Goal: Contribute content

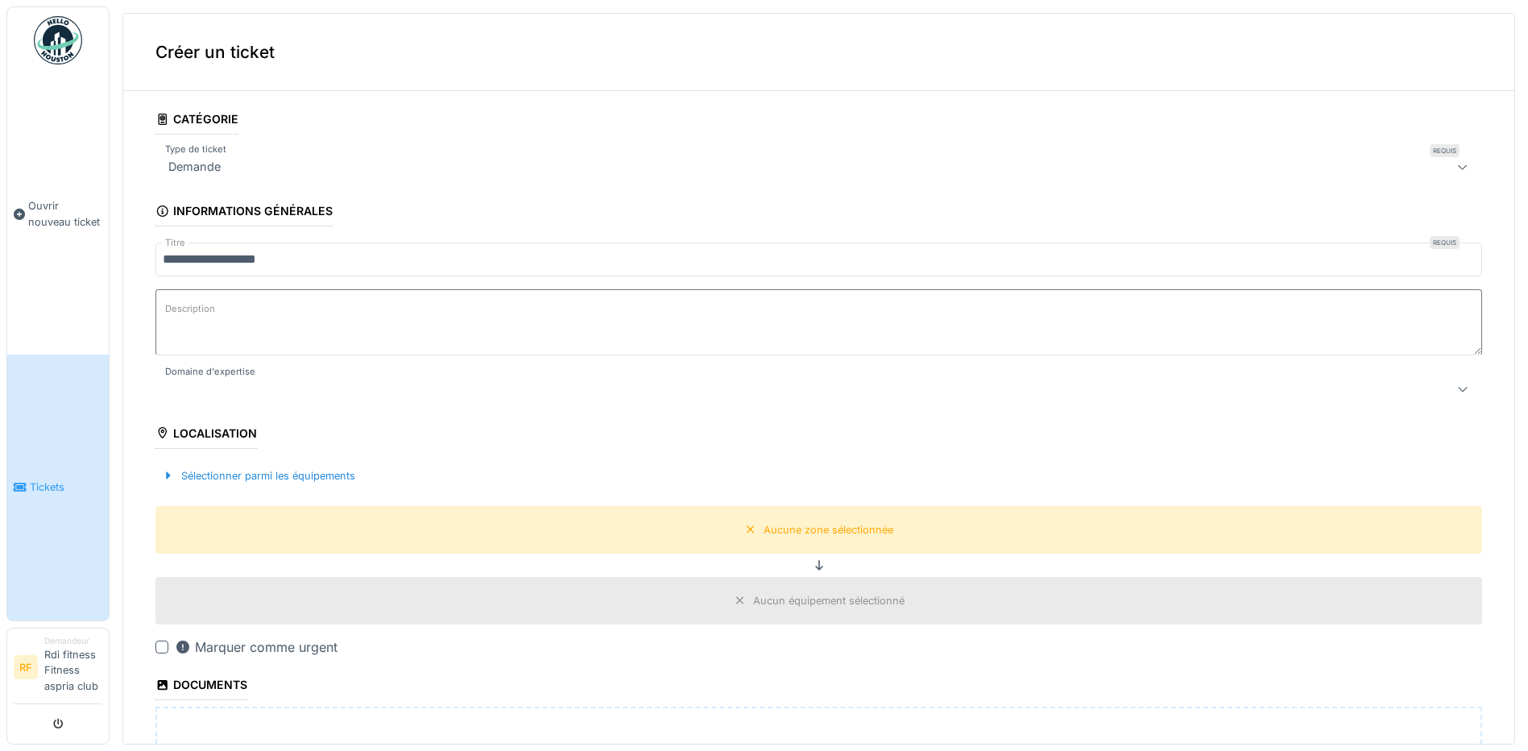
click at [271, 319] on textarea "Description" at bounding box center [818, 322] width 1326 height 66
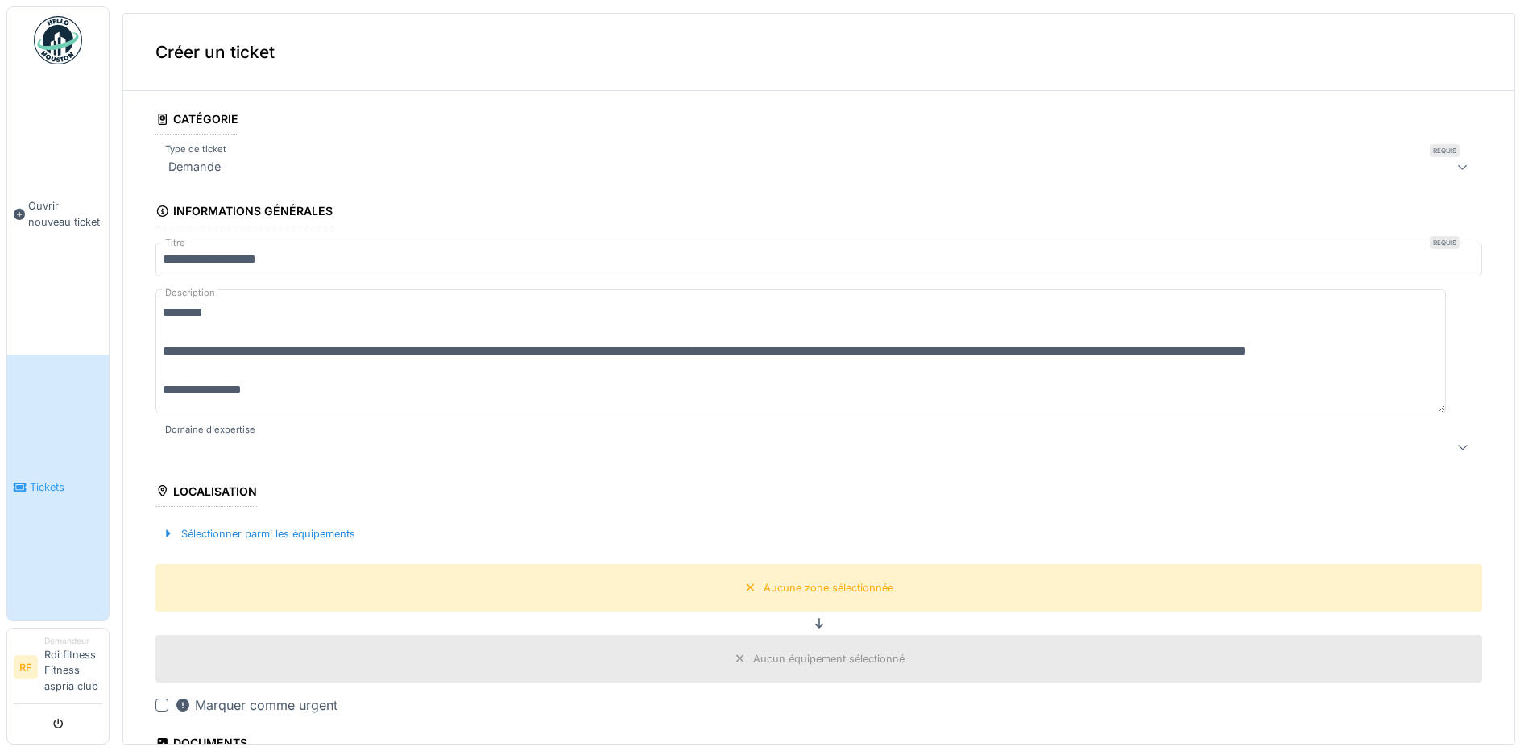
scroll to position [19, 0]
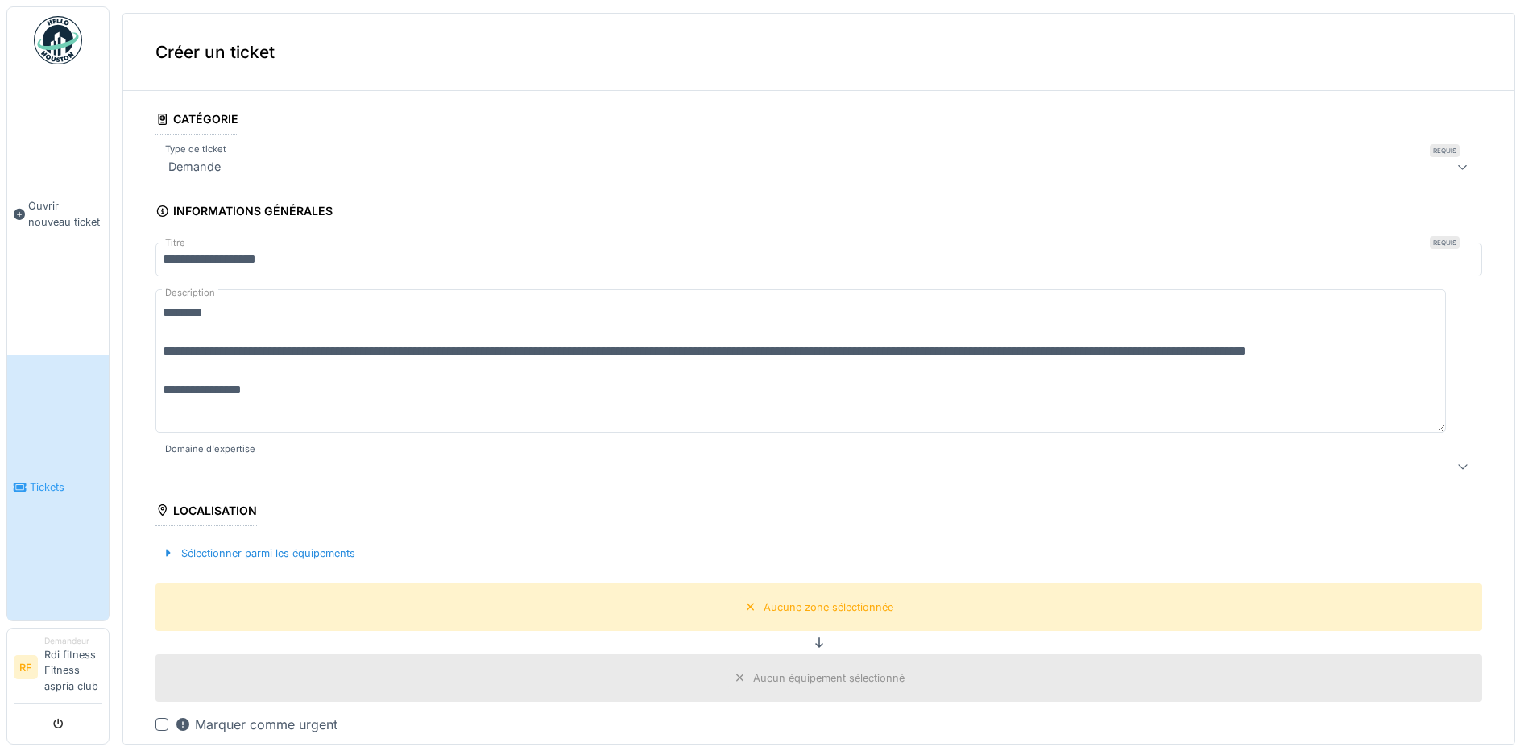
type textarea "**********"
click at [223, 471] on div at bounding box center [746, 466] width 1169 height 19
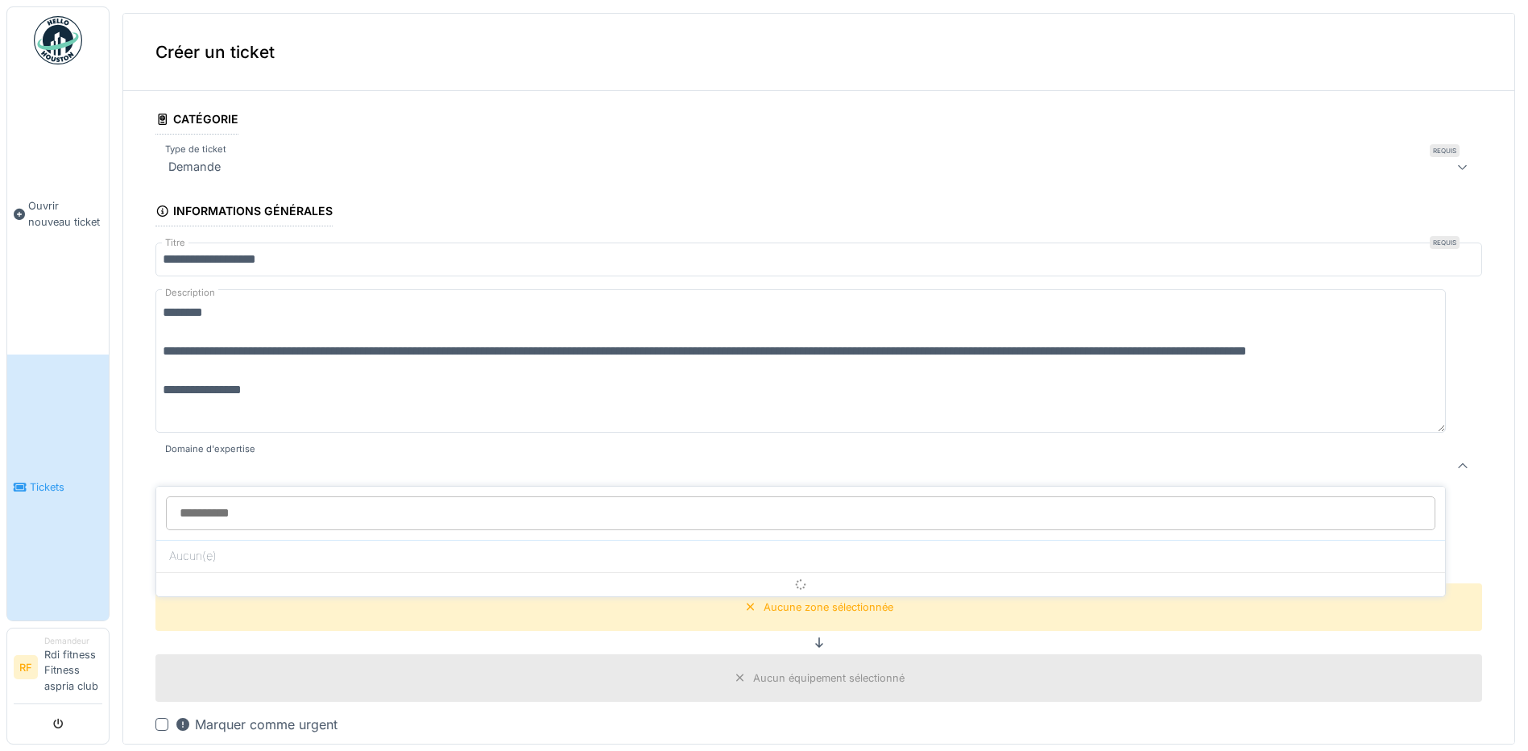
scroll to position [88, 0]
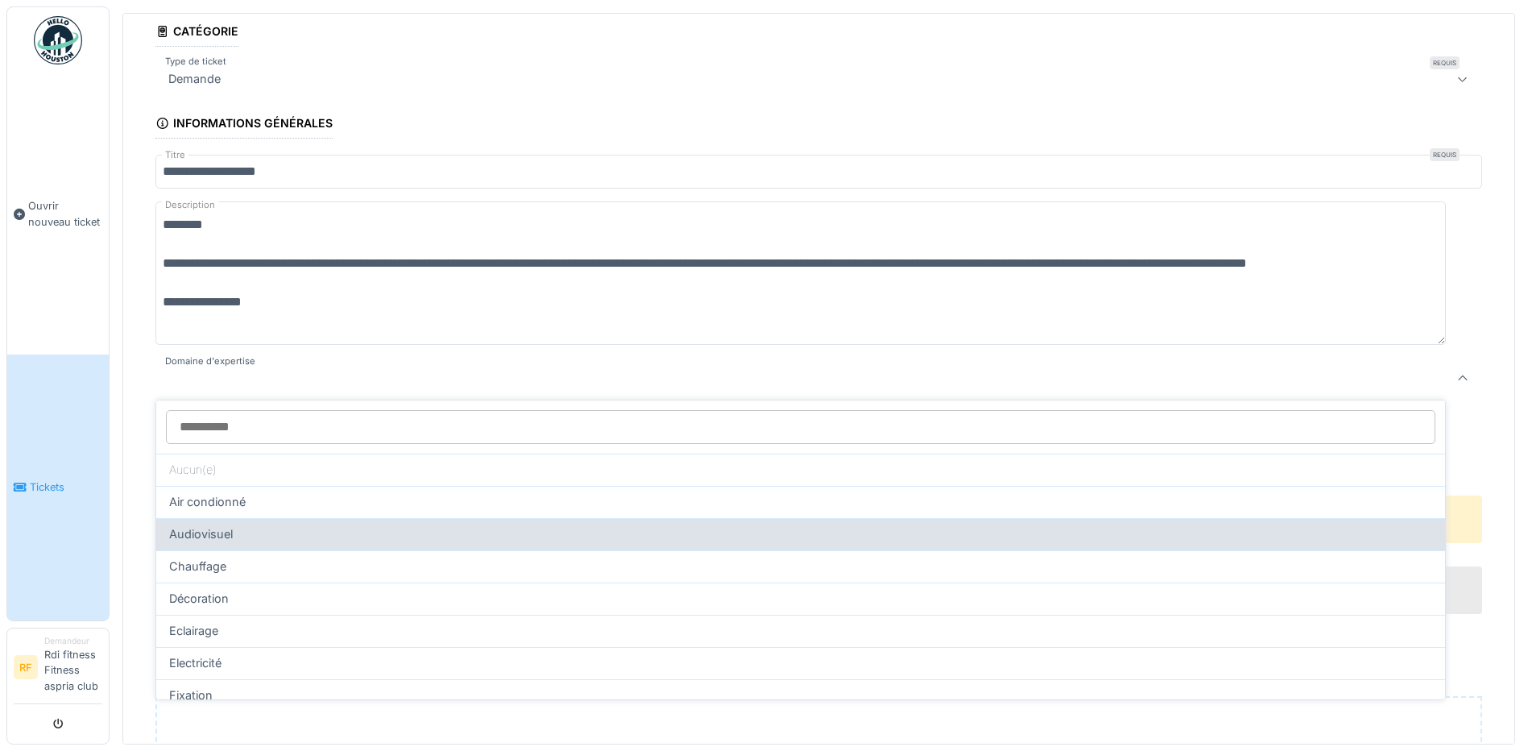
click at [375, 529] on div "Audiovisuel" at bounding box center [800, 534] width 1263 height 18
type input "****"
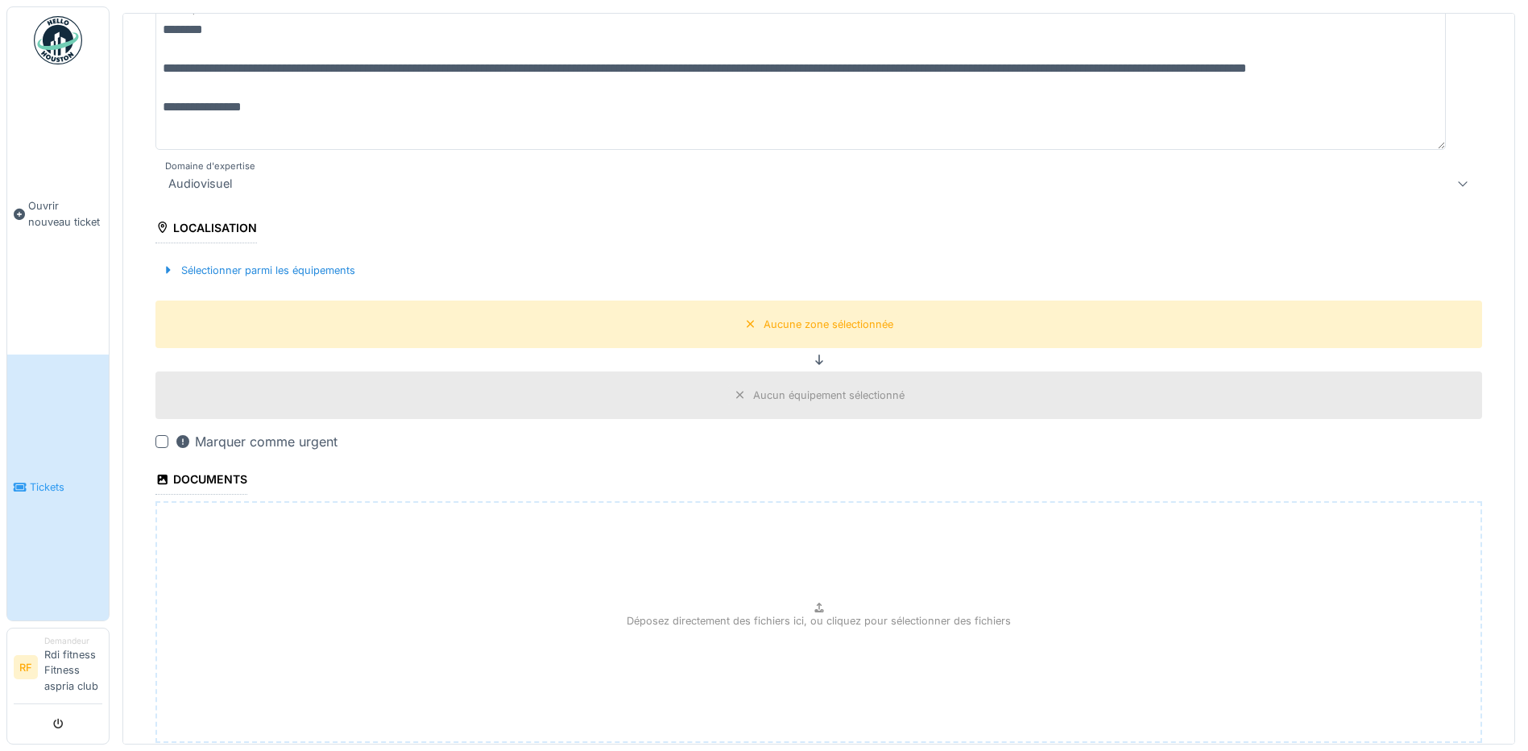
scroll to position [313, 0]
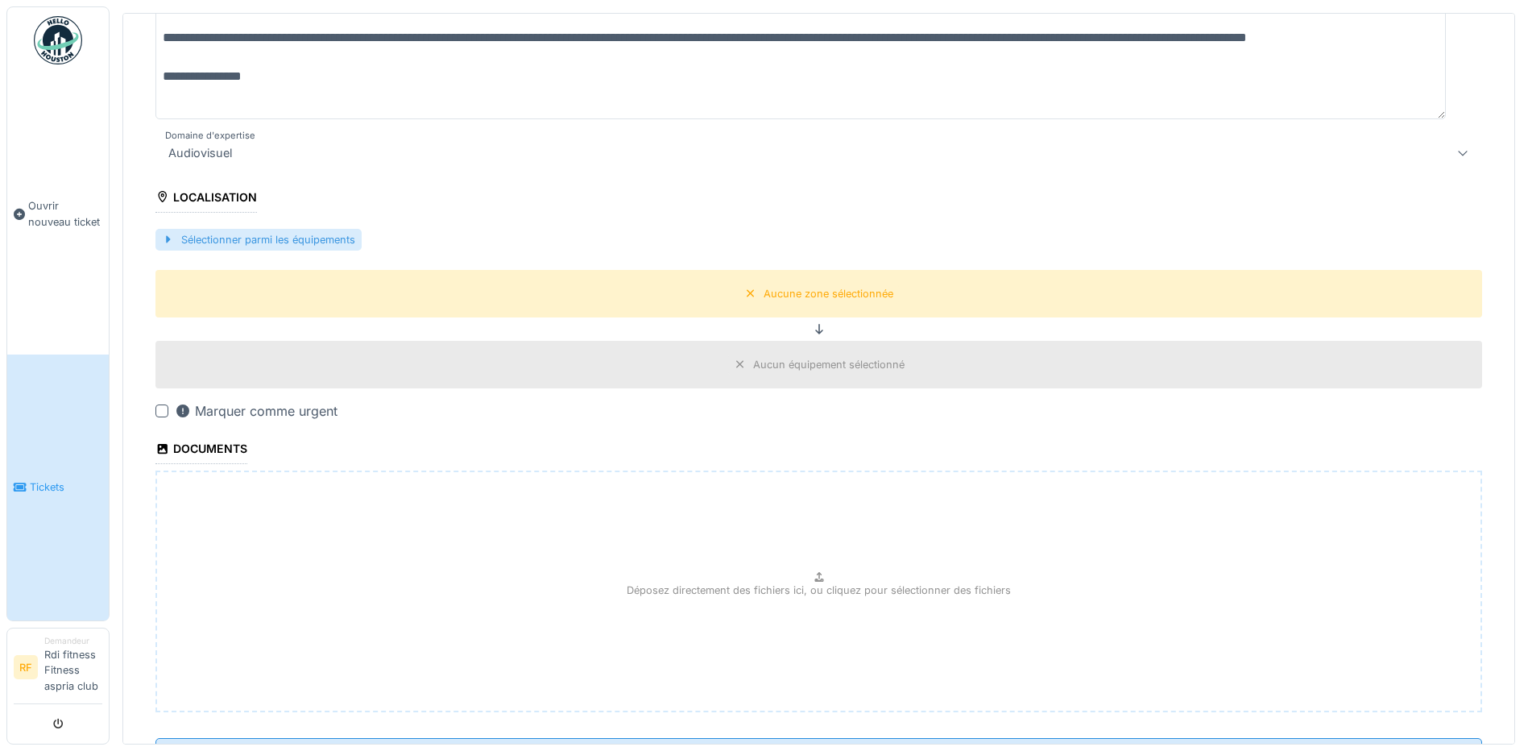
click at [275, 232] on div "Sélectionner parmi les équipements" at bounding box center [258, 240] width 206 height 22
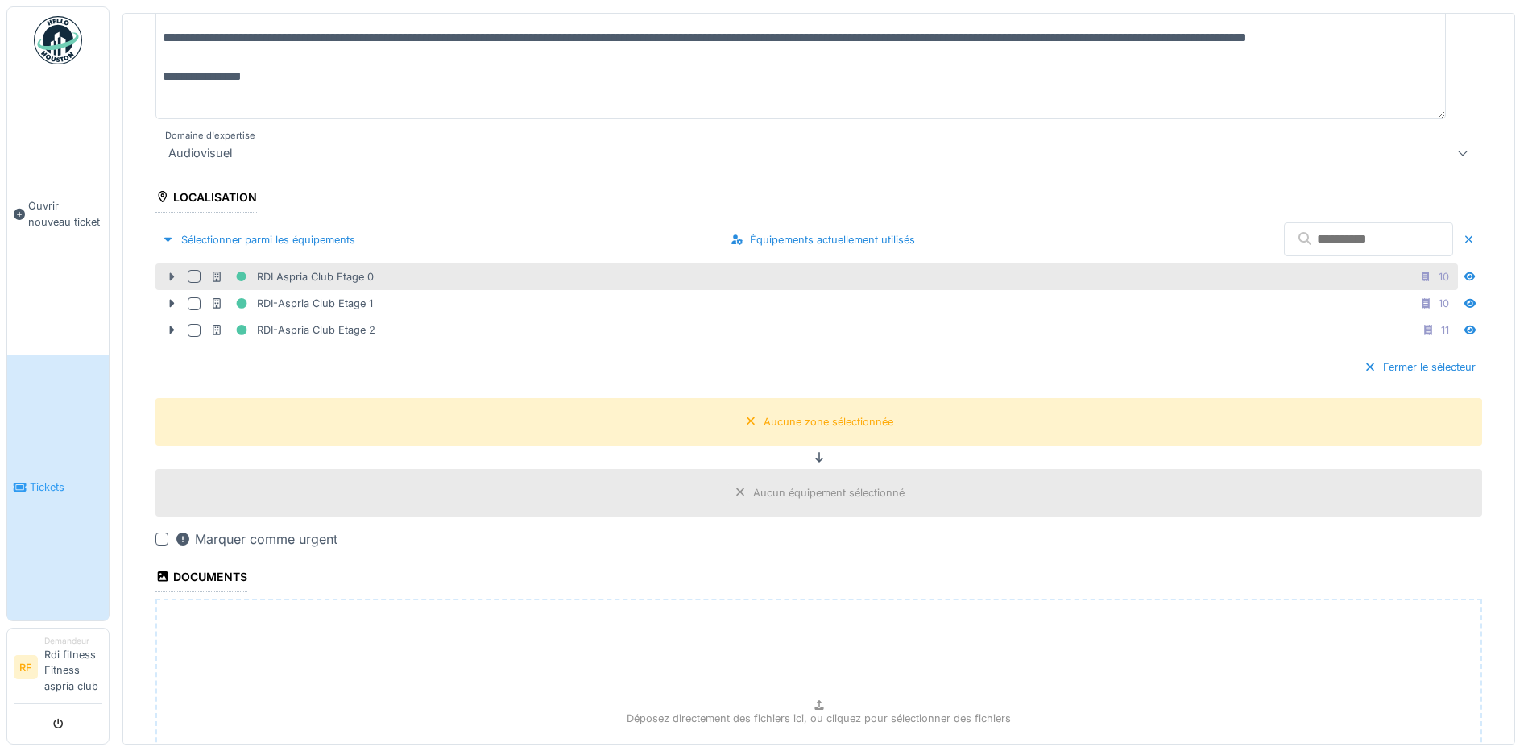
click at [168, 273] on icon at bounding box center [171, 276] width 13 height 10
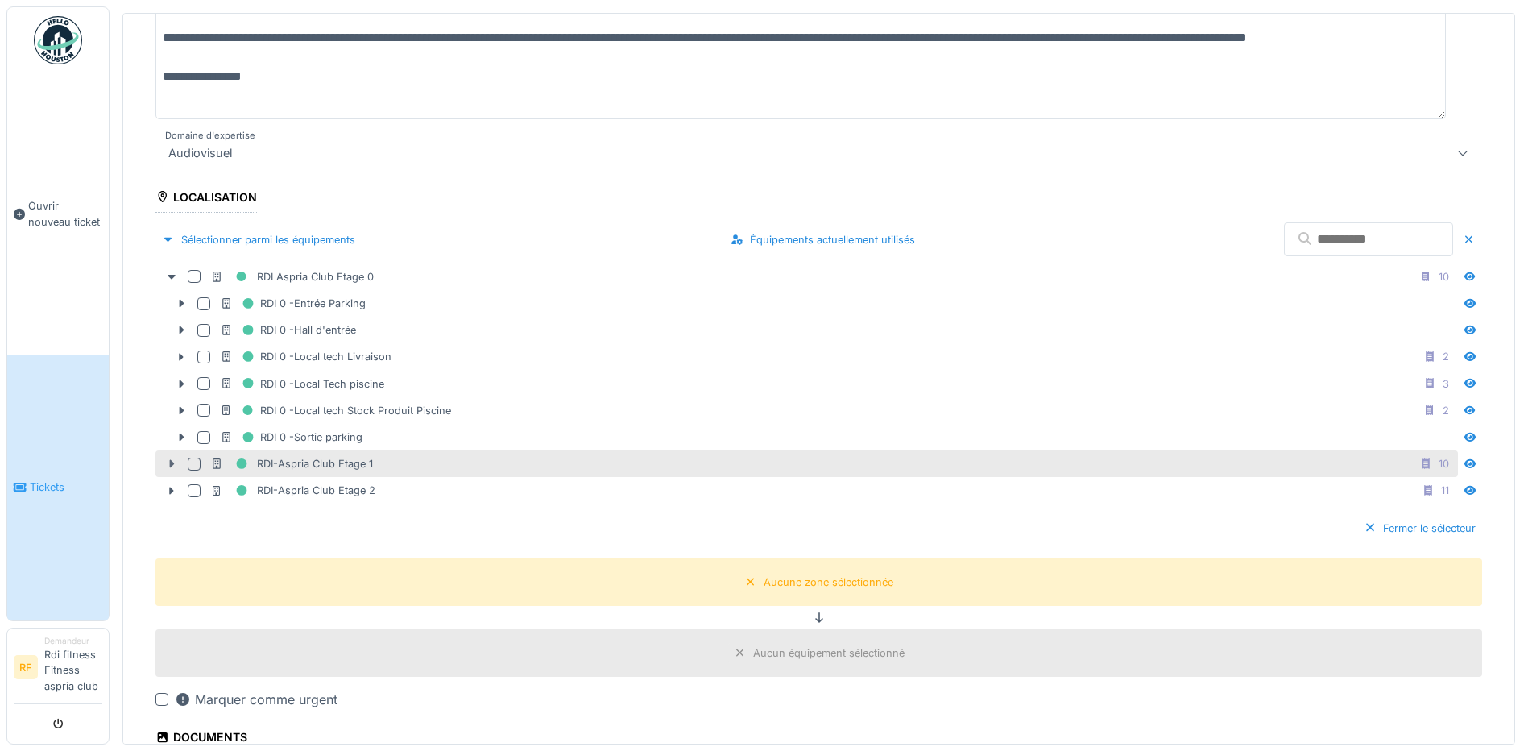
click at [166, 459] on icon at bounding box center [171, 463] width 13 height 10
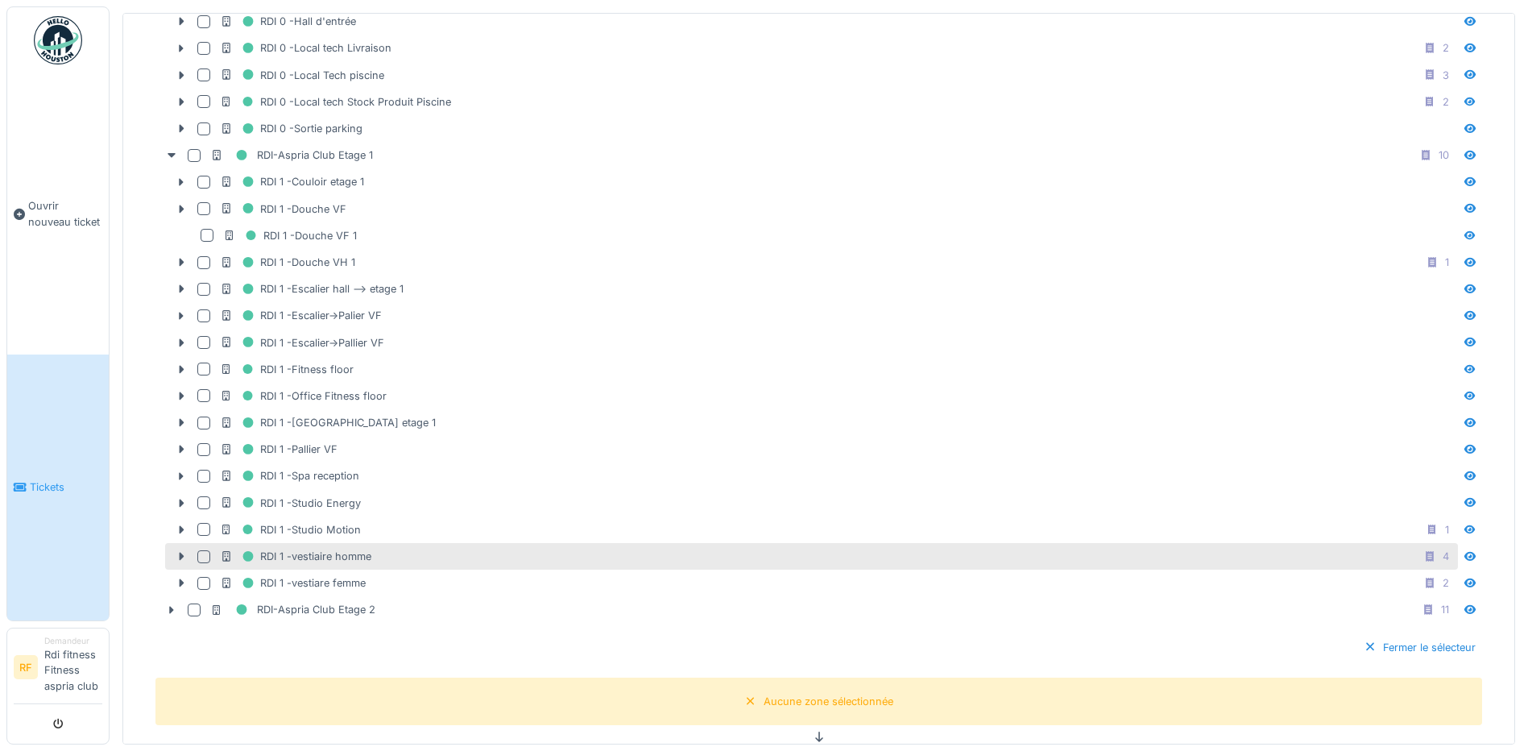
scroll to position [669, 0]
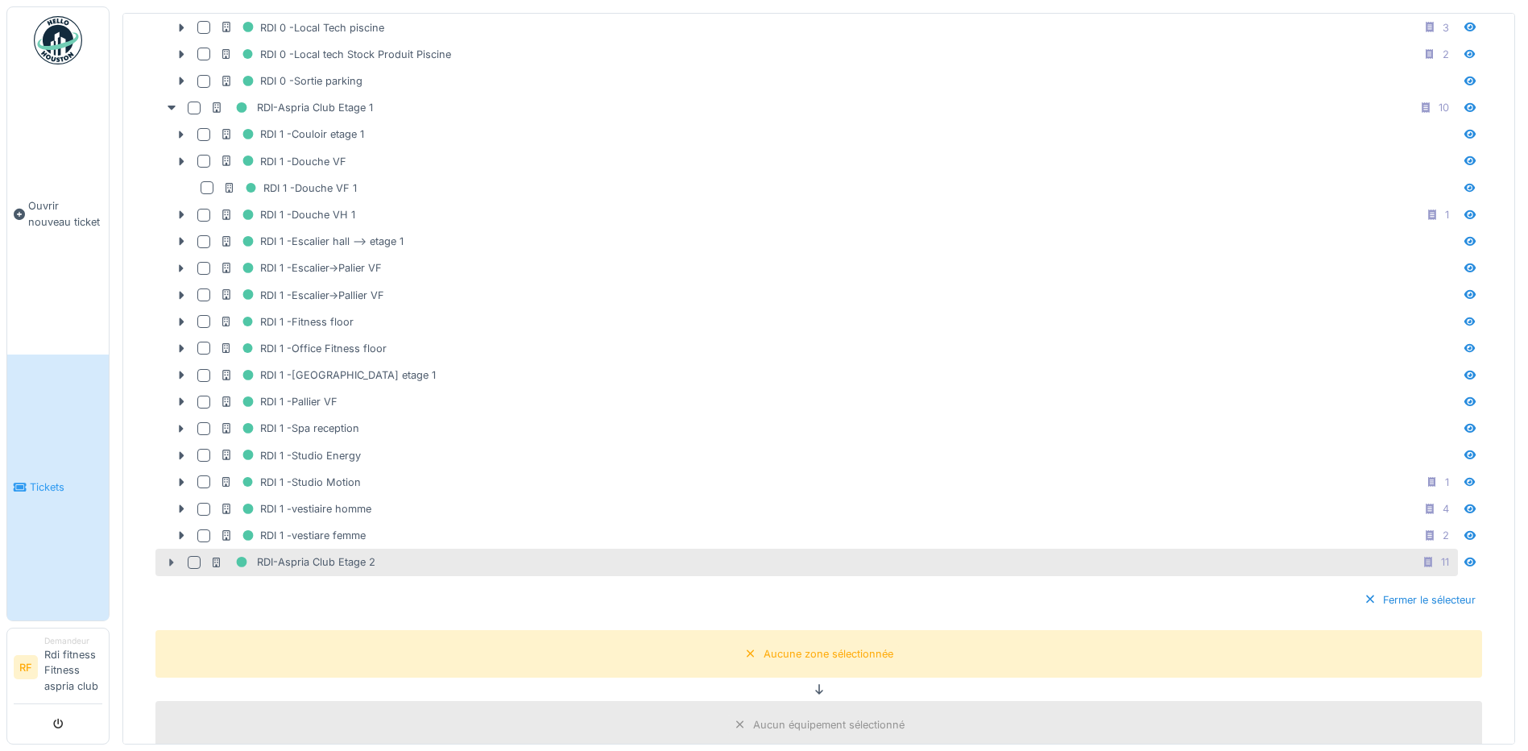
click at [164, 554] on div at bounding box center [172, 562] width 26 height 17
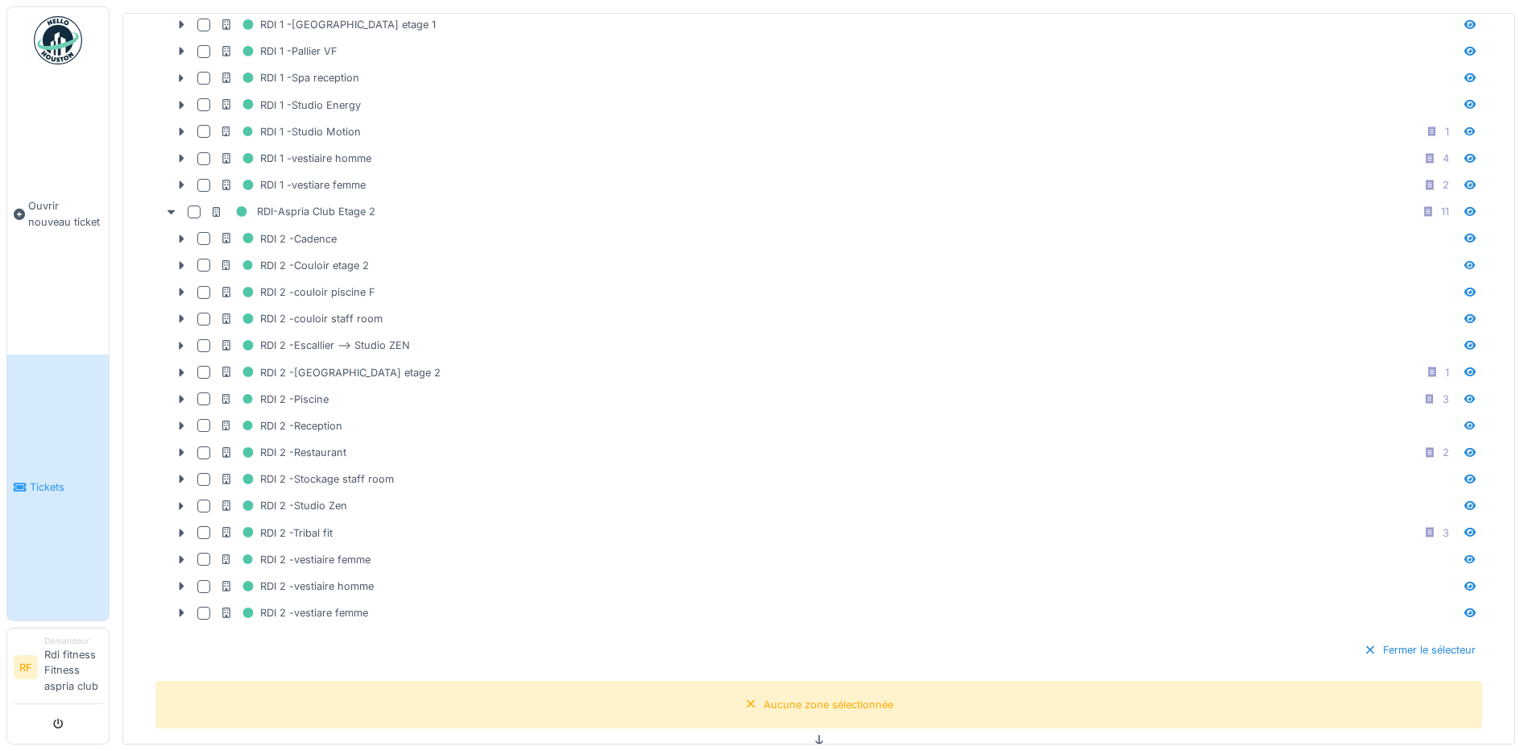
scroll to position [1032, 0]
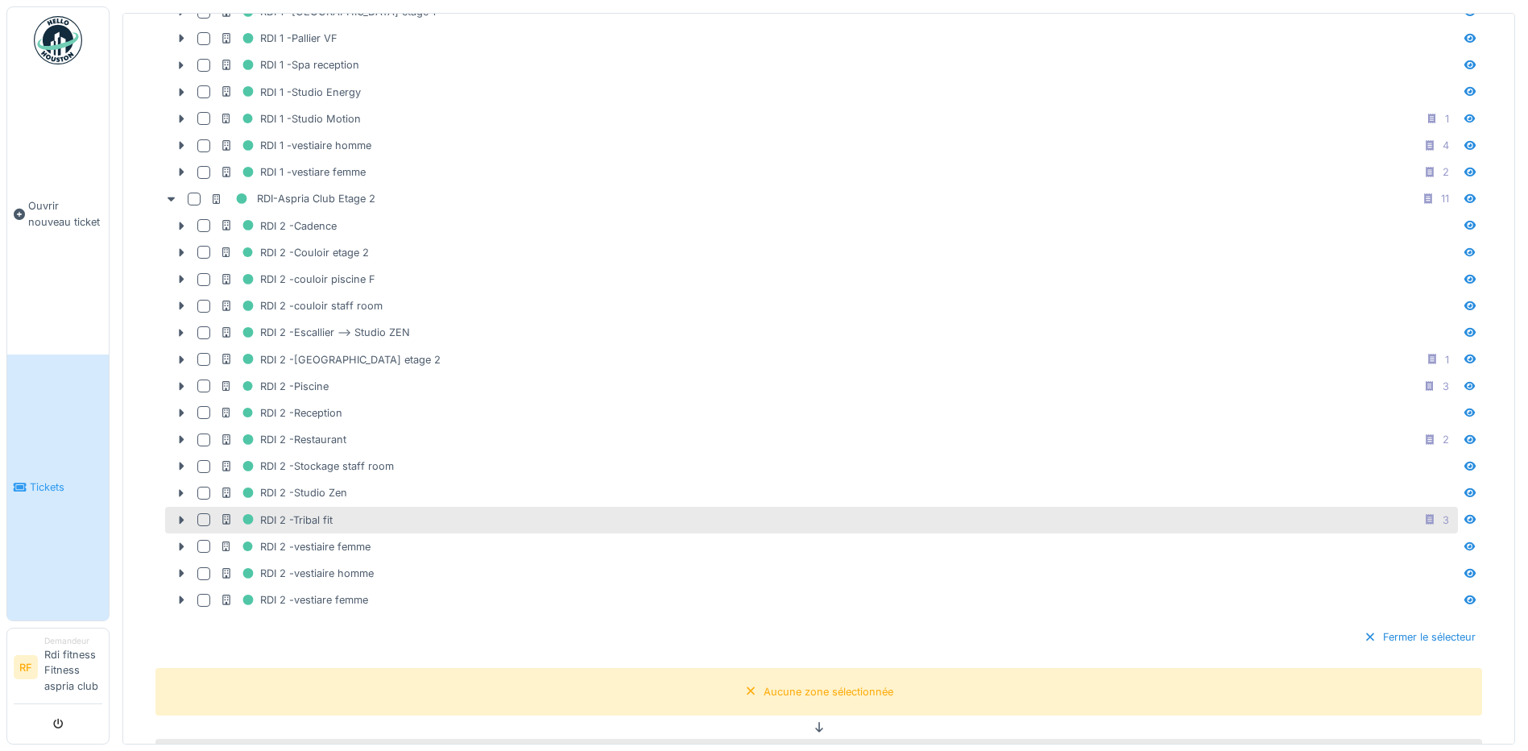
click at [201, 519] on div at bounding box center [203, 519] width 13 height 13
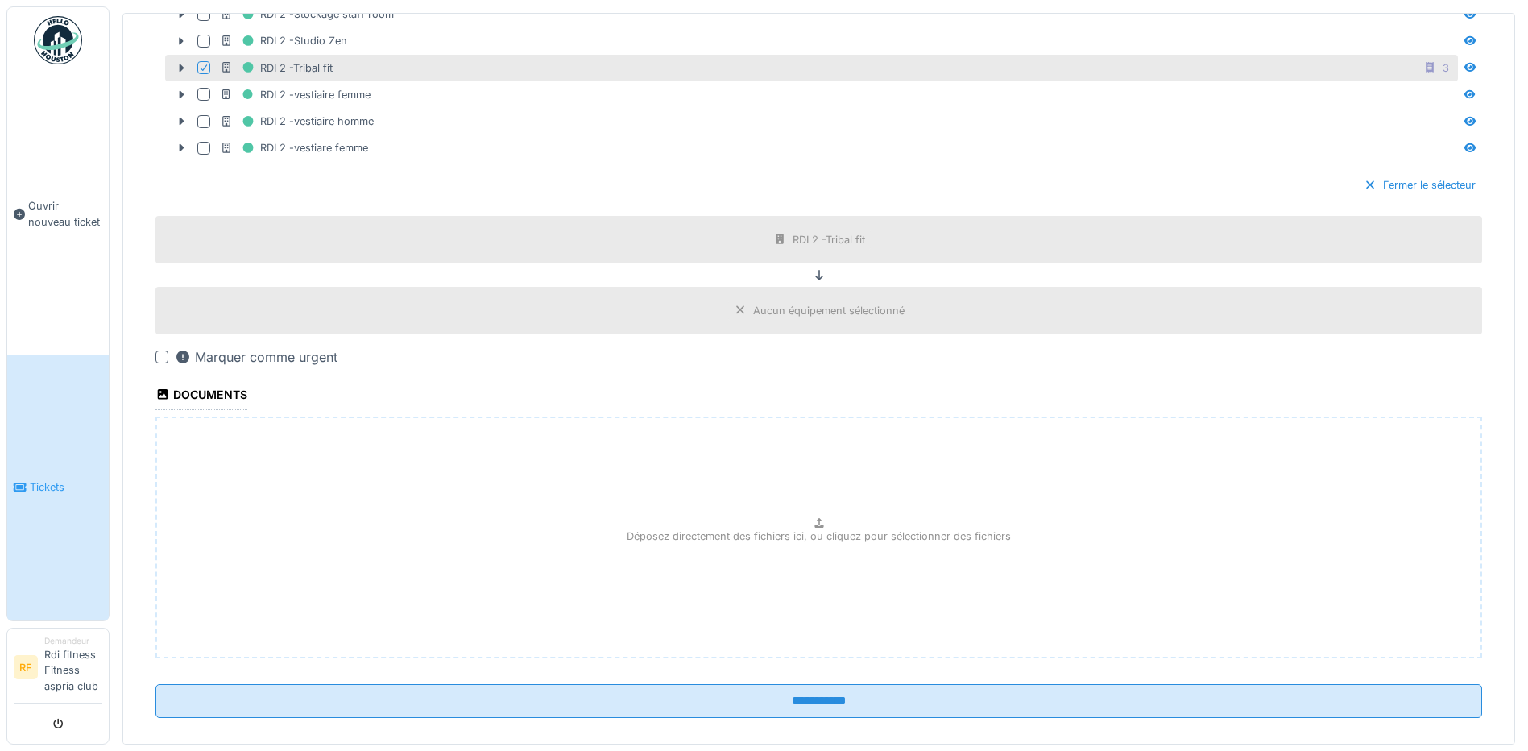
scroll to position [1503, 0]
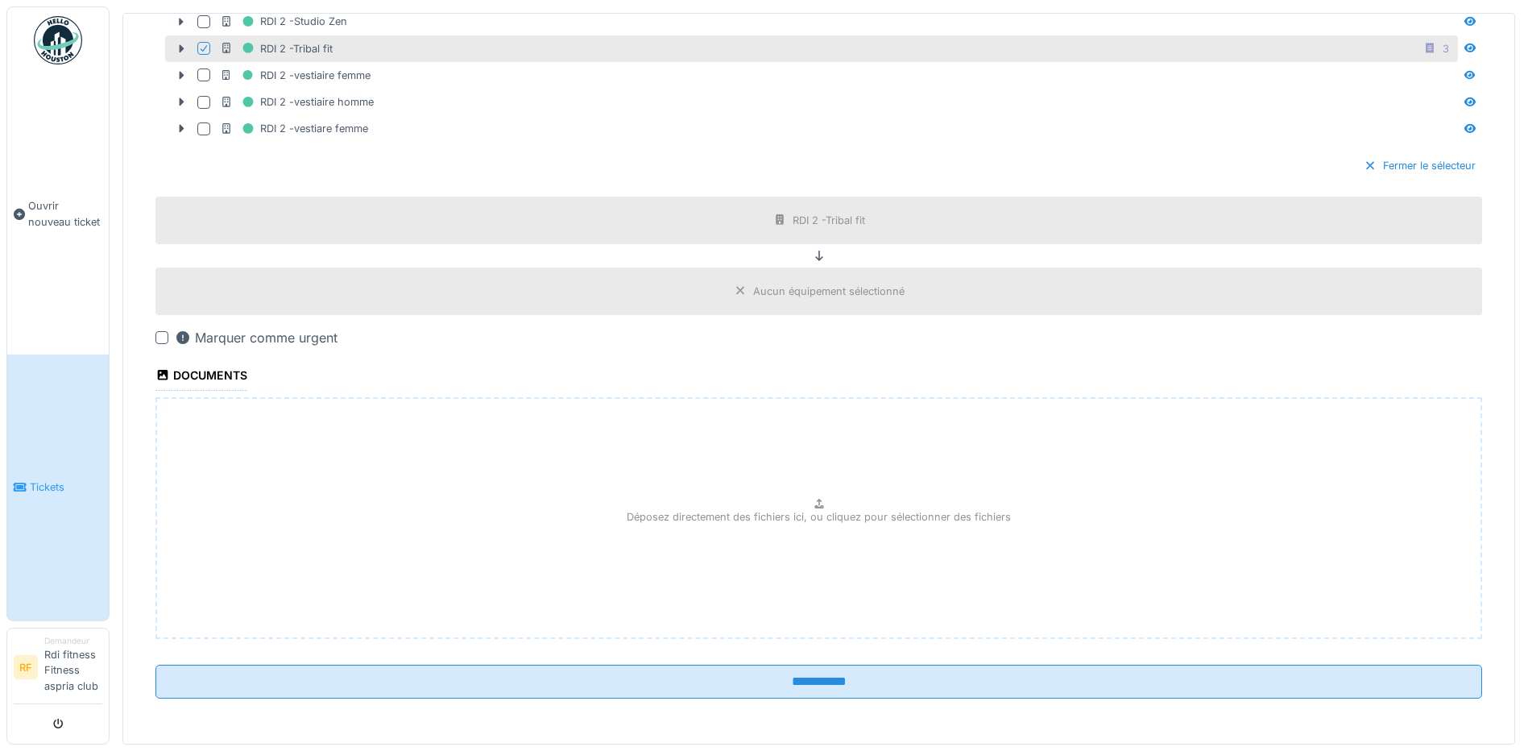
click at [165, 331] on div at bounding box center [161, 337] width 13 height 13
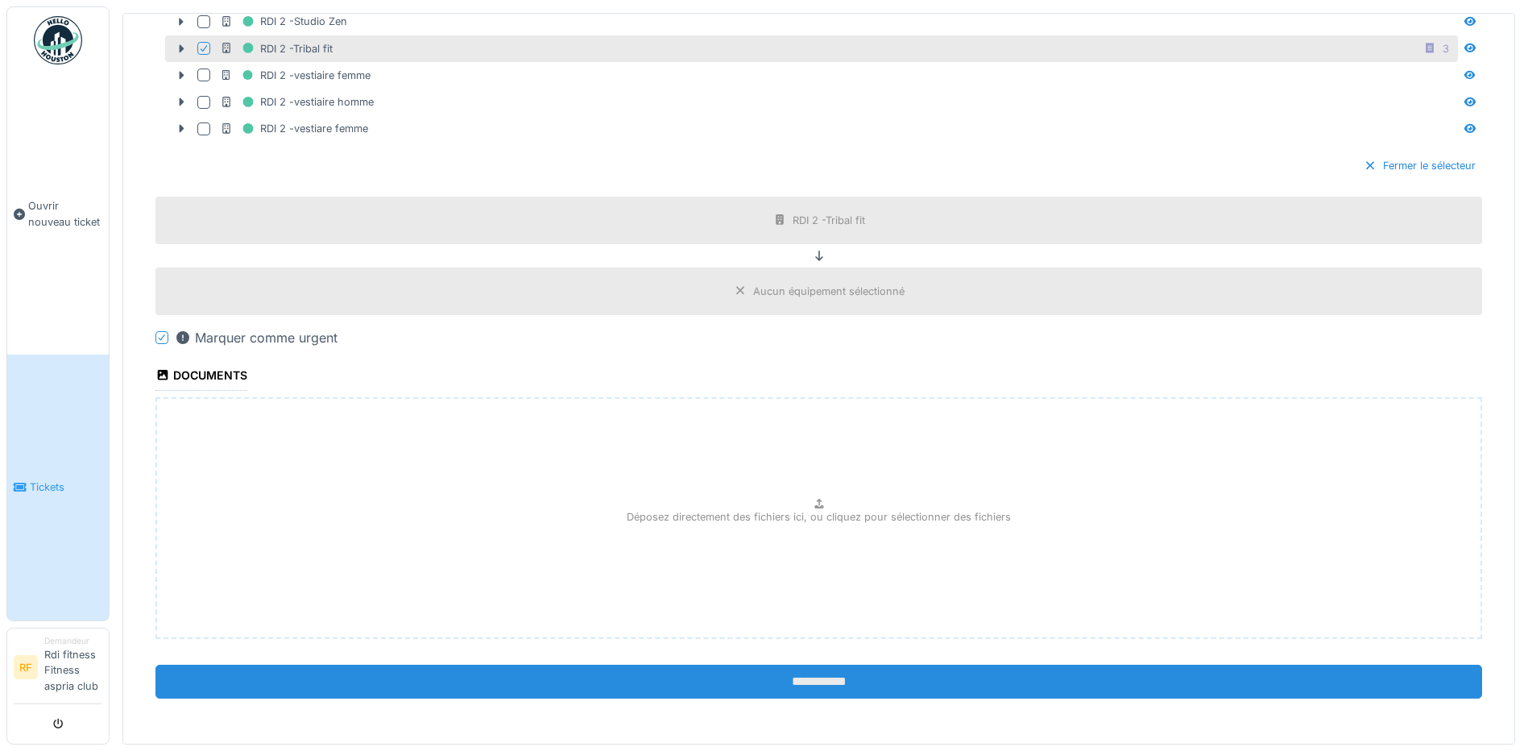
click at [596, 686] on input "**********" at bounding box center [818, 681] width 1326 height 34
